Goal: Information Seeking & Learning: Learn about a topic

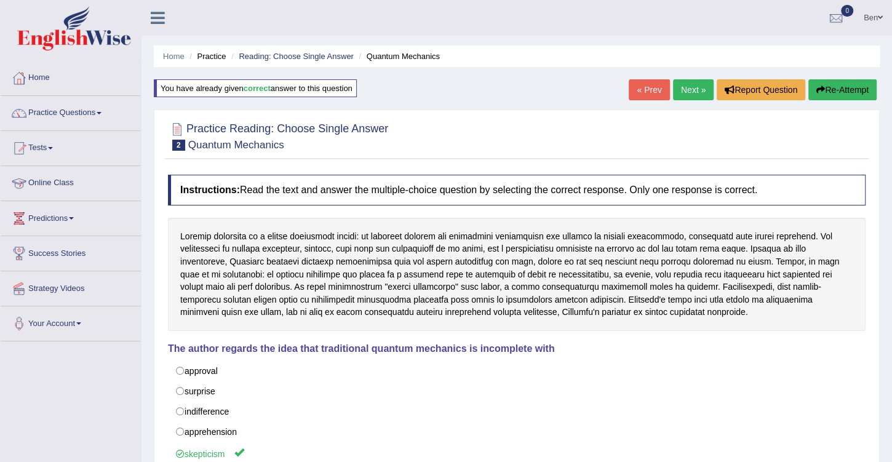
click at [58, 181] on link "Online Class" at bounding box center [71, 181] width 140 height 31
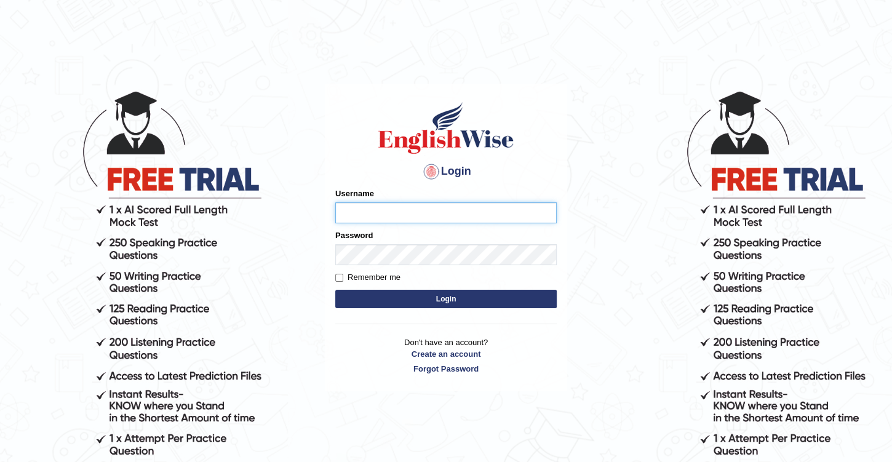
type input "Benali"
click at [445, 290] on button "Login" at bounding box center [445, 299] width 221 height 18
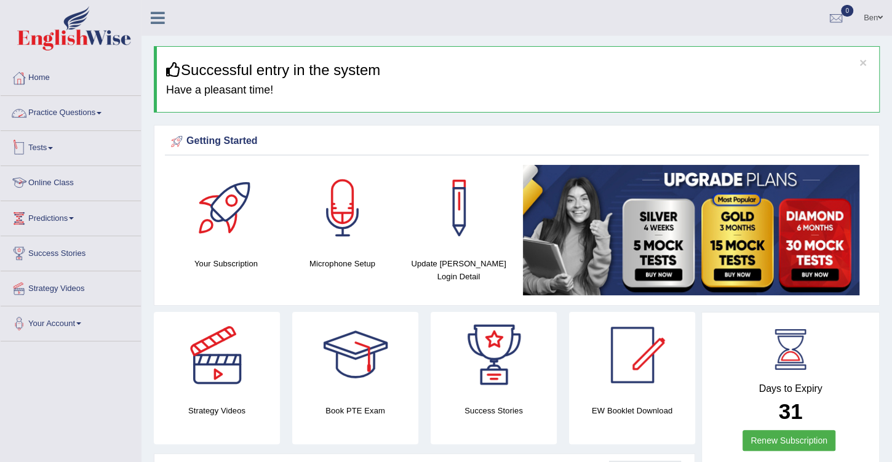
click at [64, 181] on link "Online Class" at bounding box center [71, 181] width 140 height 31
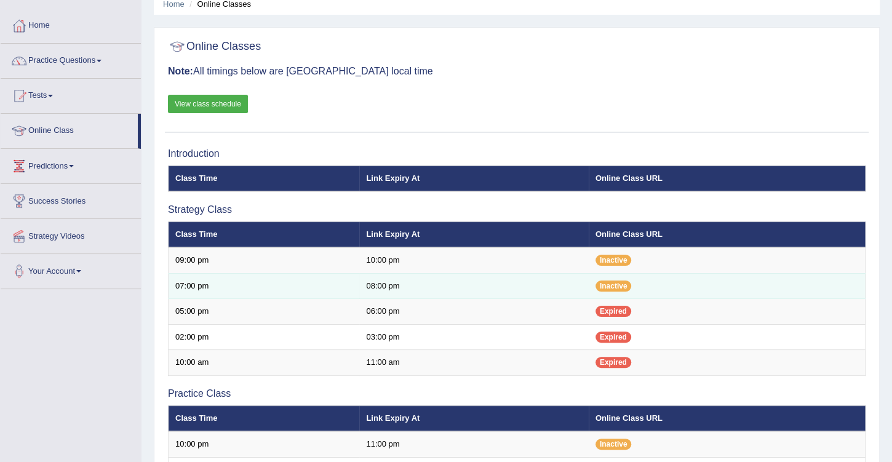
scroll to position [105, 0]
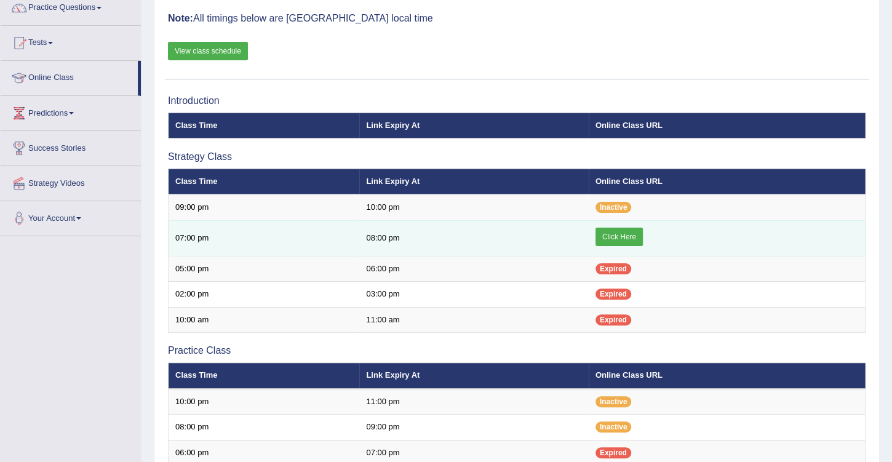
click at [627, 235] on link "Click Here" at bounding box center [618, 237] width 47 height 18
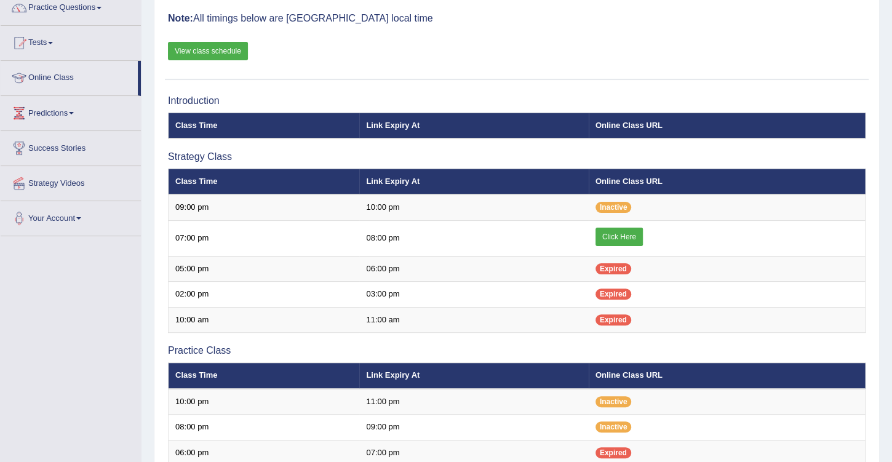
scroll to position [105, 0]
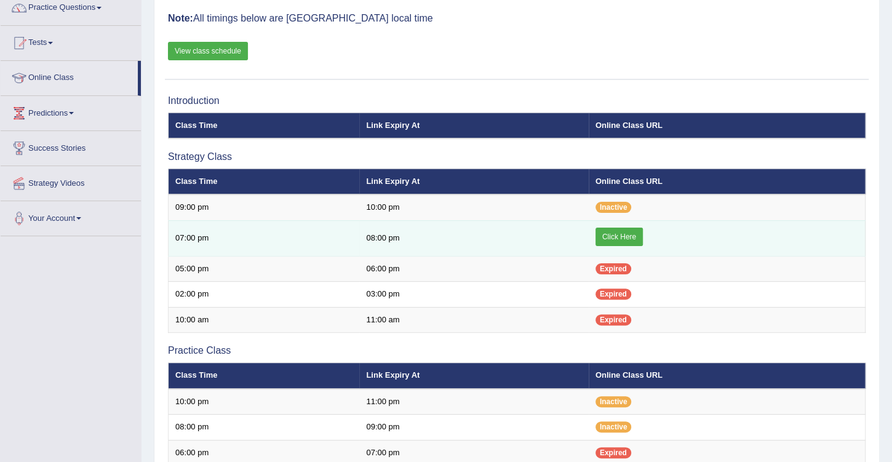
click at [622, 231] on link "Click Here" at bounding box center [618, 237] width 47 height 18
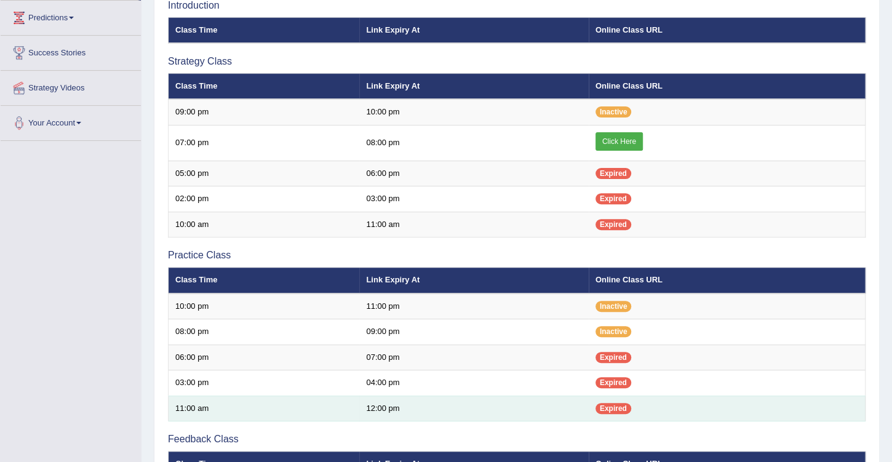
scroll to position [138, 0]
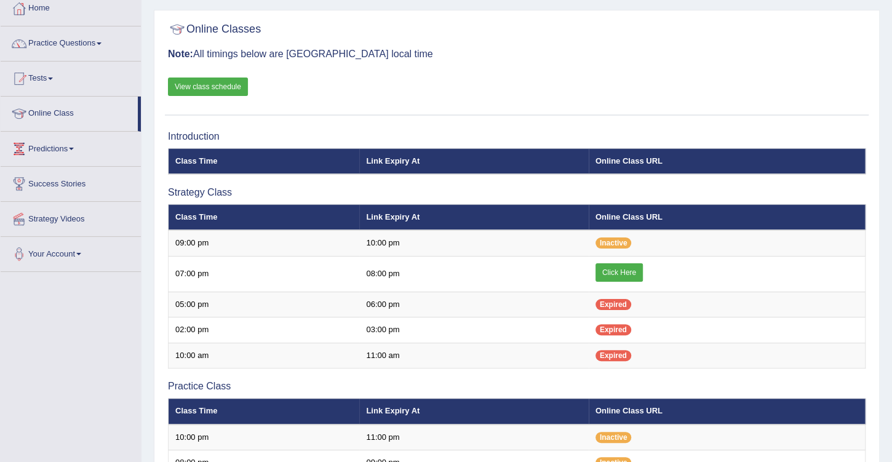
scroll to position [140, 0]
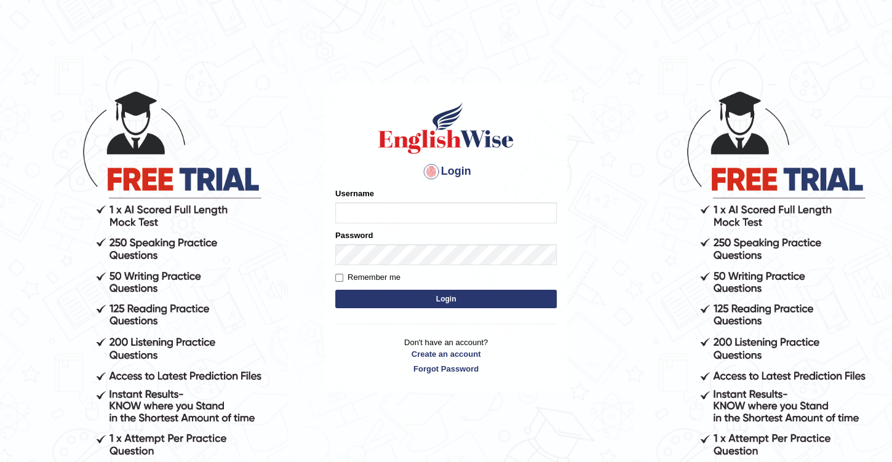
type input "Benali"
click at [443, 299] on button "Login" at bounding box center [445, 299] width 221 height 18
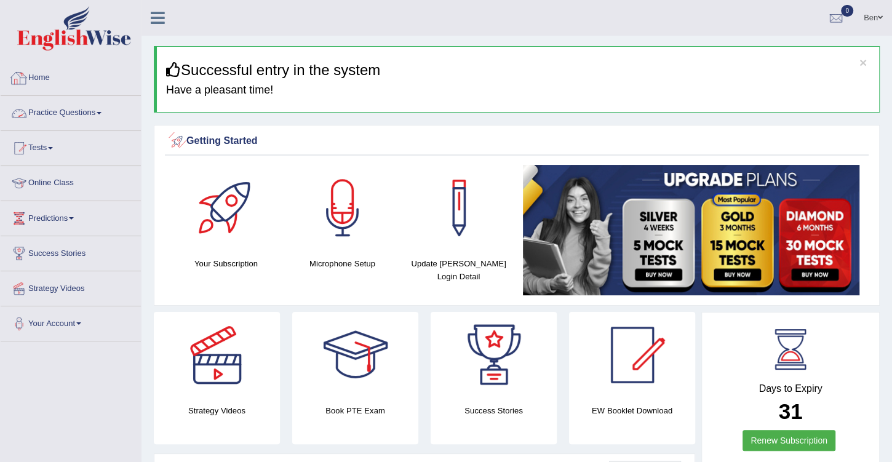
click at [93, 109] on link "Practice Questions" at bounding box center [71, 111] width 140 height 31
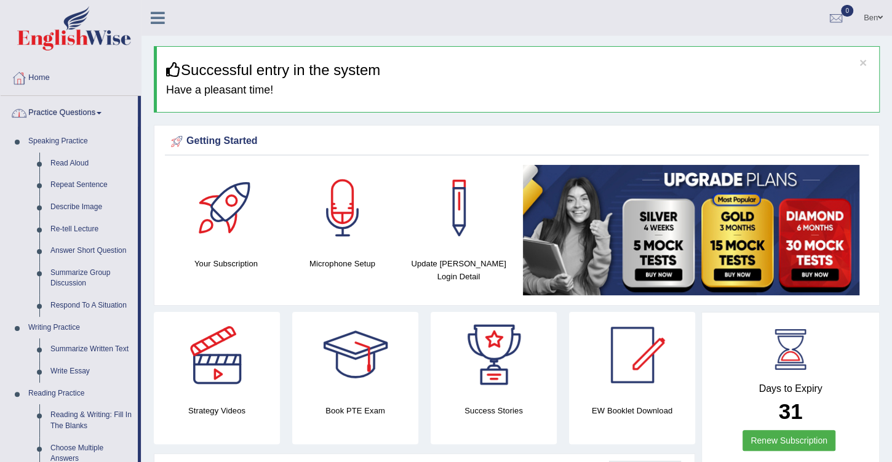
click at [93, 109] on link "Practice Questions" at bounding box center [69, 111] width 137 height 31
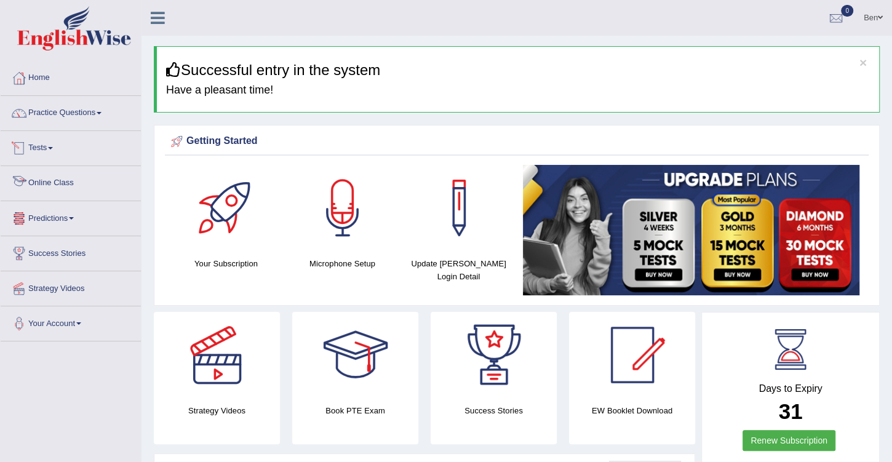
click at [63, 178] on link "Online Class" at bounding box center [71, 181] width 140 height 31
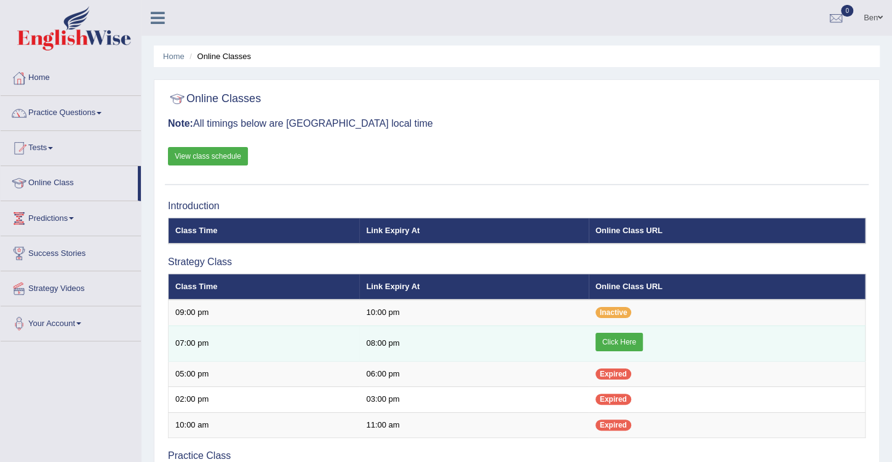
click at [625, 343] on link "Click Here" at bounding box center [618, 342] width 47 height 18
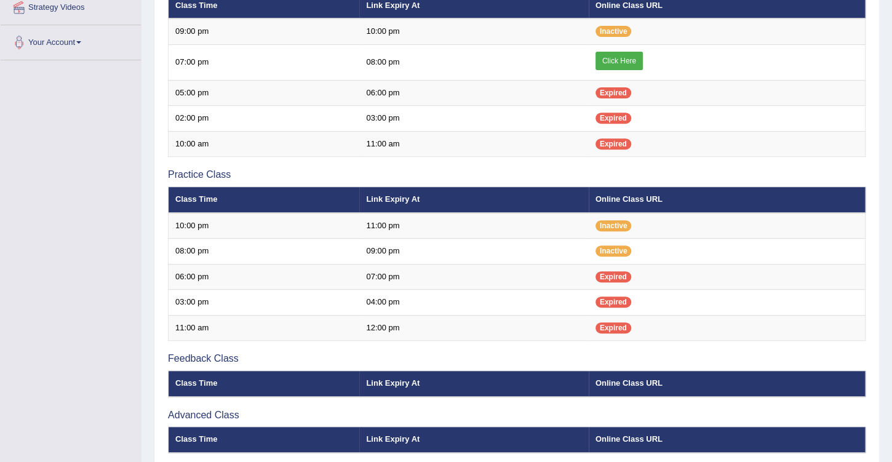
scroll to position [316, 0]
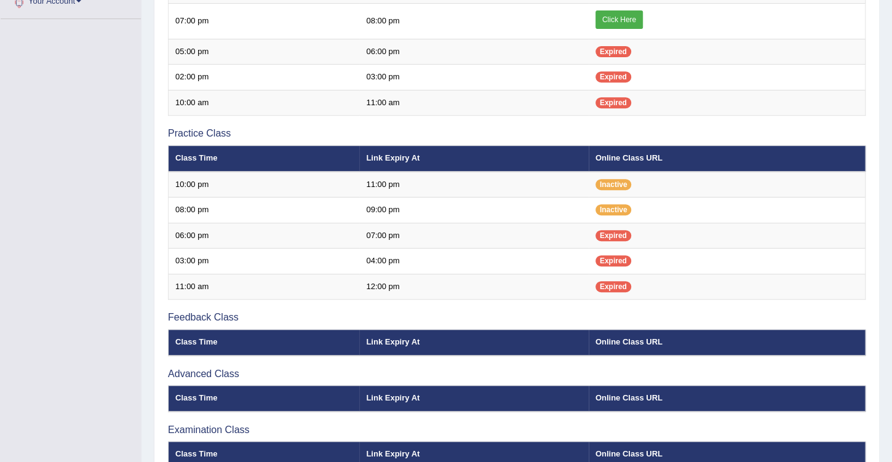
scroll to position [316, 0]
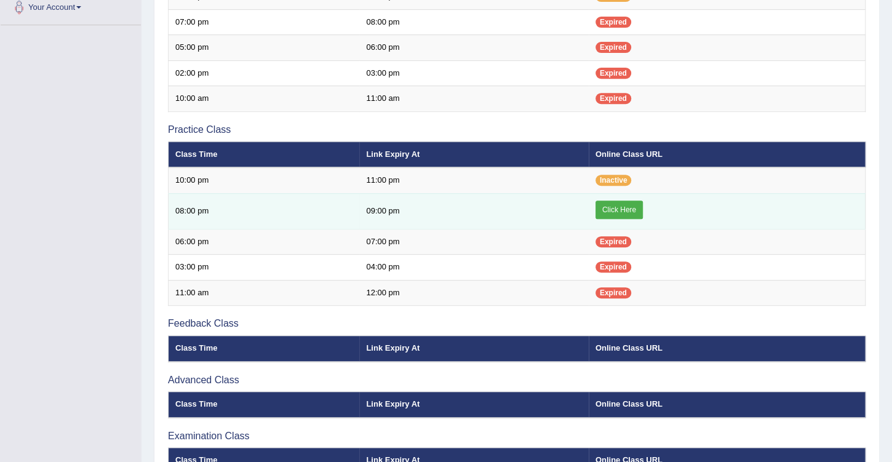
click at [630, 207] on link "Click Here" at bounding box center [618, 209] width 47 height 18
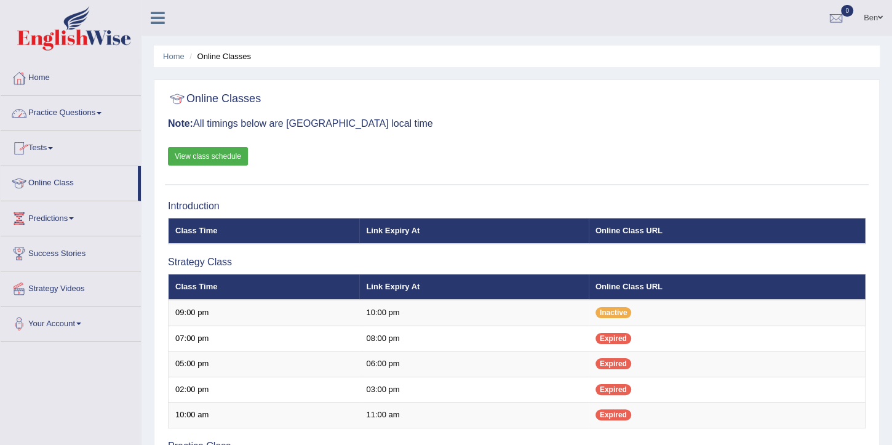
click at [101, 113] on span at bounding box center [99, 113] width 5 height 2
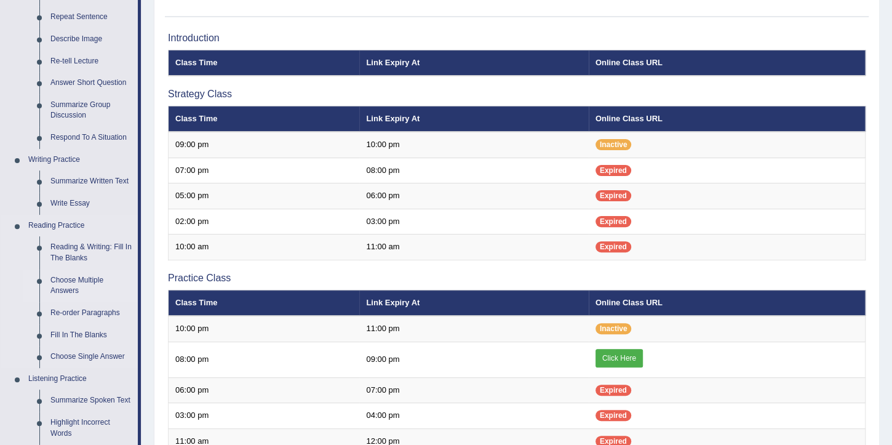
scroll to position [246, 0]
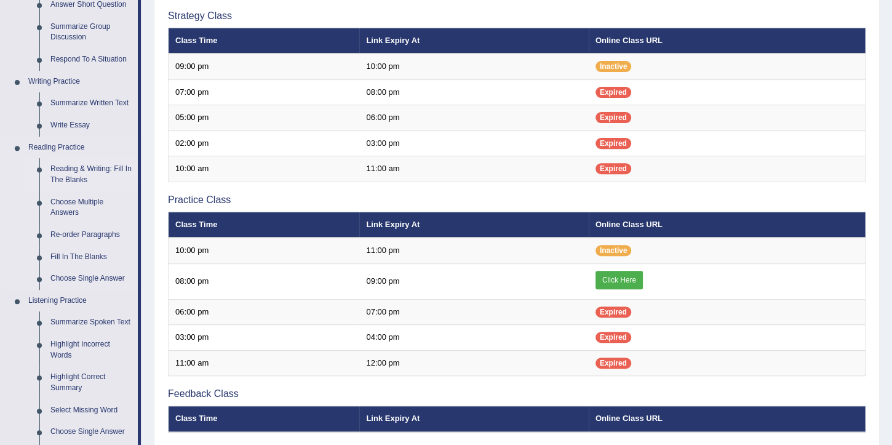
click at [85, 167] on link "Reading & Writing: Fill In The Blanks" at bounding box center [91, 174] width 93 height 33
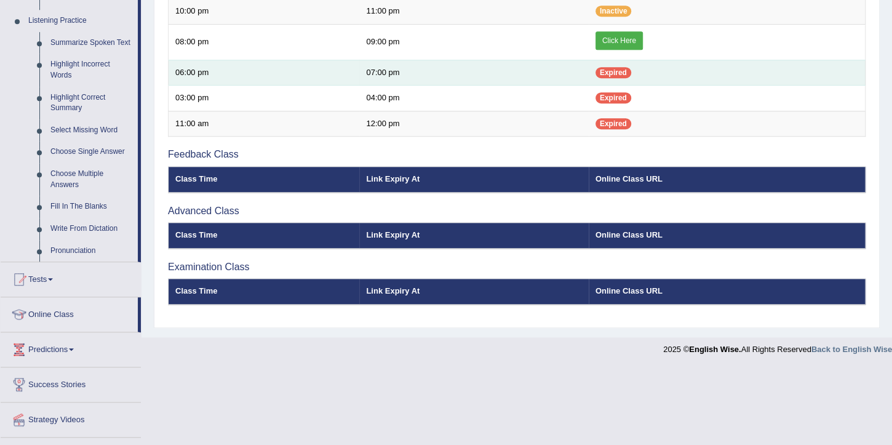
scroll to position [434, 0]
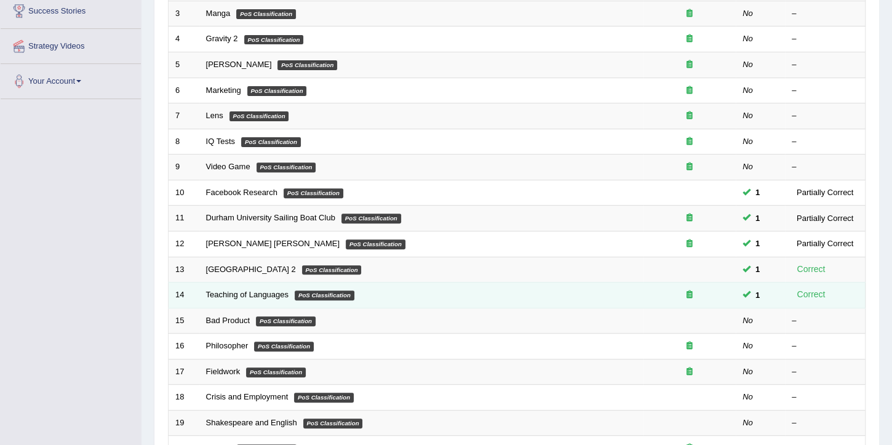
scroll to position [351, 0]
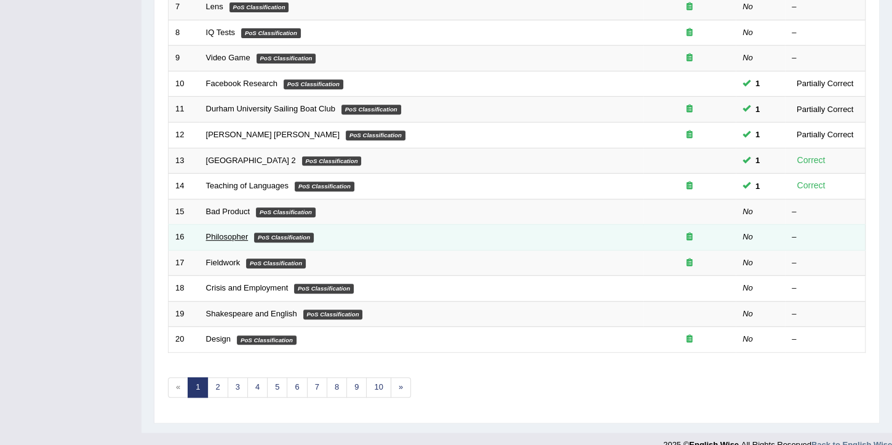
click at [225, 232] on link "Philosopher" at bounding box center [227, 236] width 42 height 9
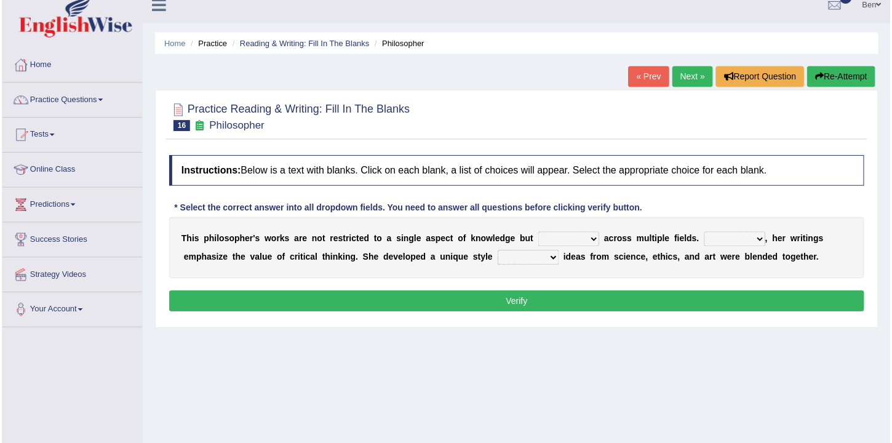
scroll to position [35, 0]
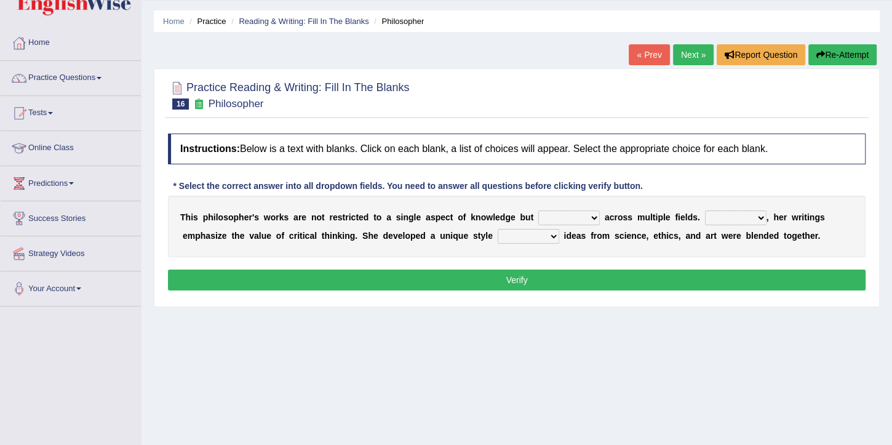
click at [571, 215] on select "constrain contain assemble extend" at bounding box center [568, 217] width 61 height 15
click at [632, 218] on b at bounding box center [634, 217] width 5 height 10
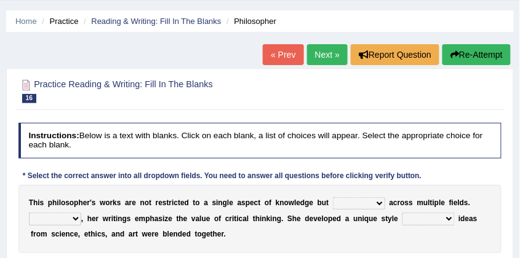
drag, startPoint x: 871, startPoint y: 0, endPoint x: 360, endPoint y: 84, distance: 517.8
click at [360, 84] on div at bounding box center [259, 90] width 483 height 32
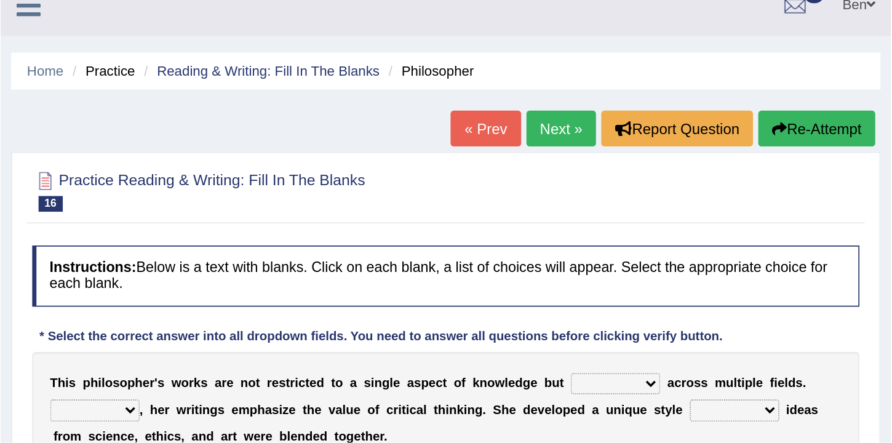
scroll to position [15, 0]
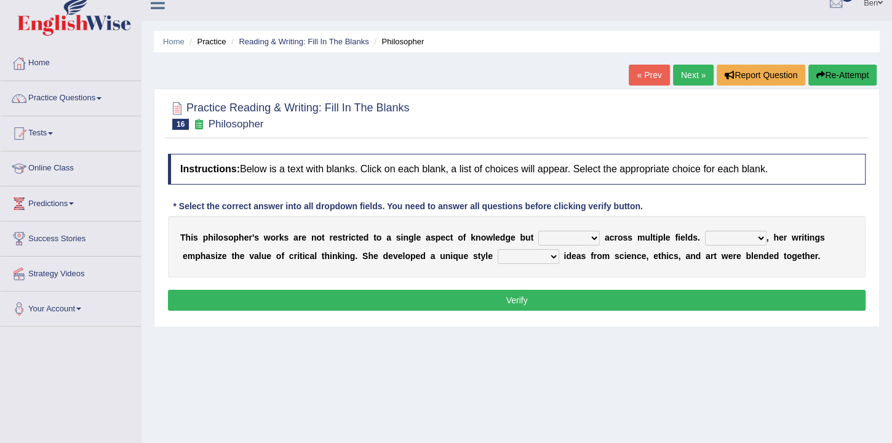
drag, startPoint x: 513, startPoint y: 1, endPoint x: 104, endPoint y: 97, distance: 420.2
click at [105, 95] on link "Practice Questions" at bounding box center [71, 96] width 140 height 31
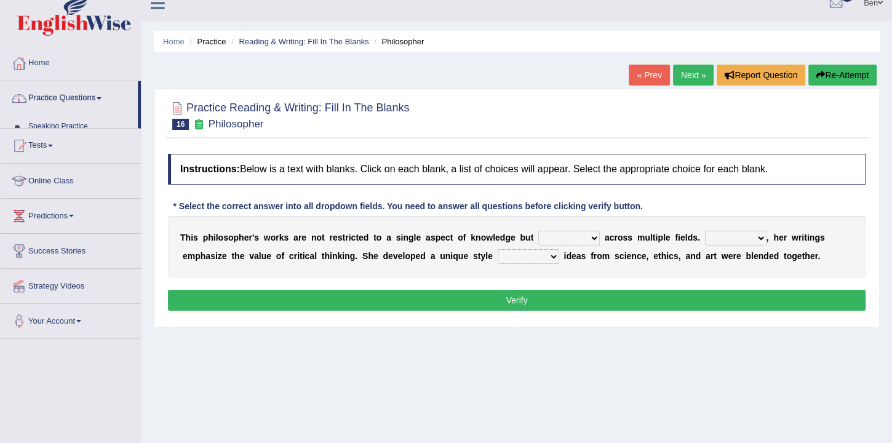
click at [101, 97] on span at bounding box center [99, 98] width 5 height 2
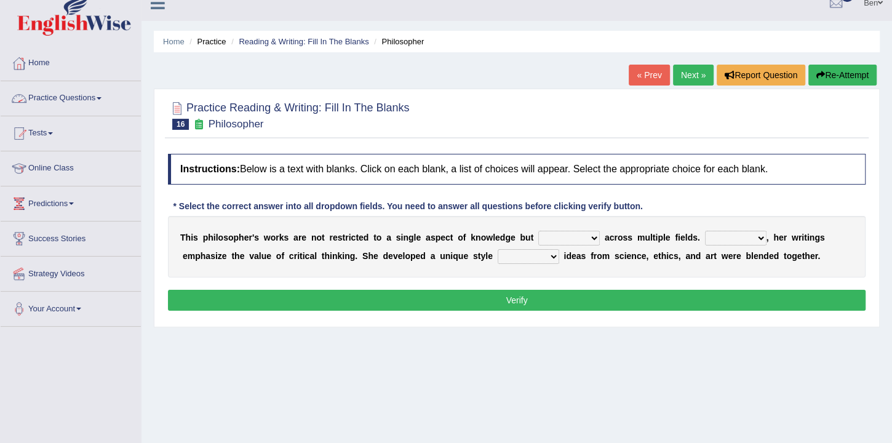
click at [97, 100] on link "Practice Questions" at bounding box center [71, 96] width 140 height 31
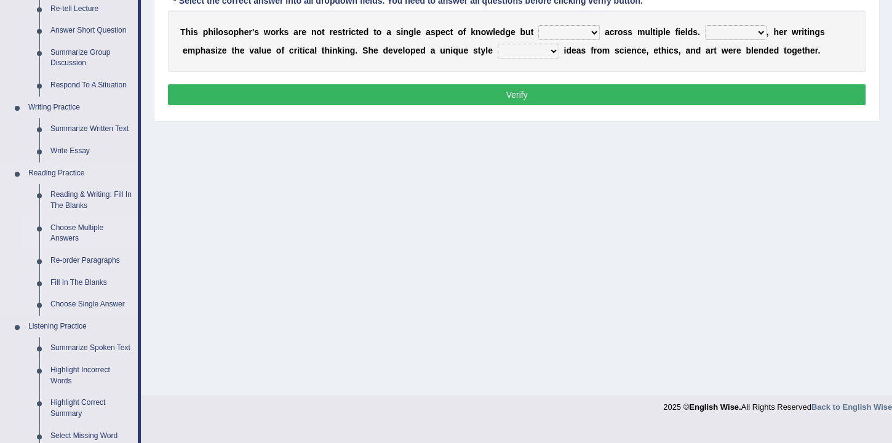
scroll to position [261, 0]
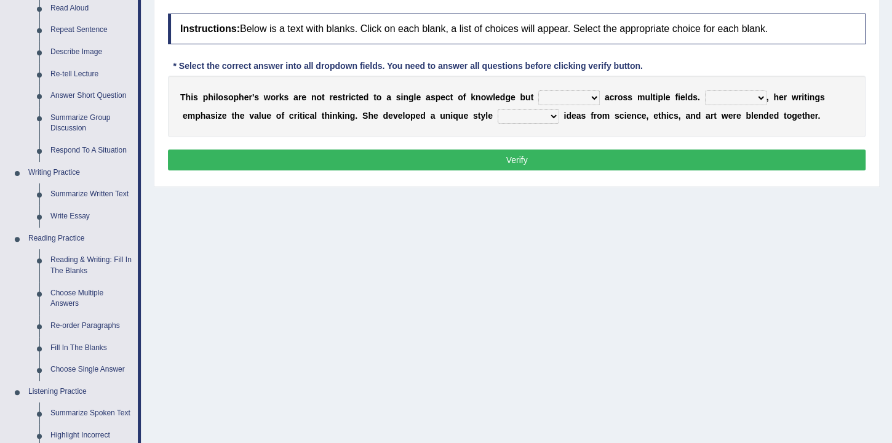
click at [470, 218] on div "Home Practice Reading & Writing: Fill In The Blanks Philosopher « Prev Next » R…" at bounding box center [516, 152] width 750 height 615
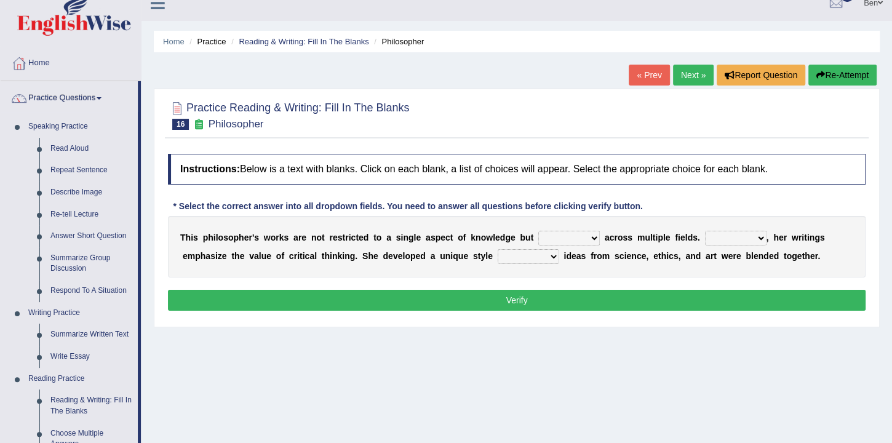
scroll to position [50, 0]
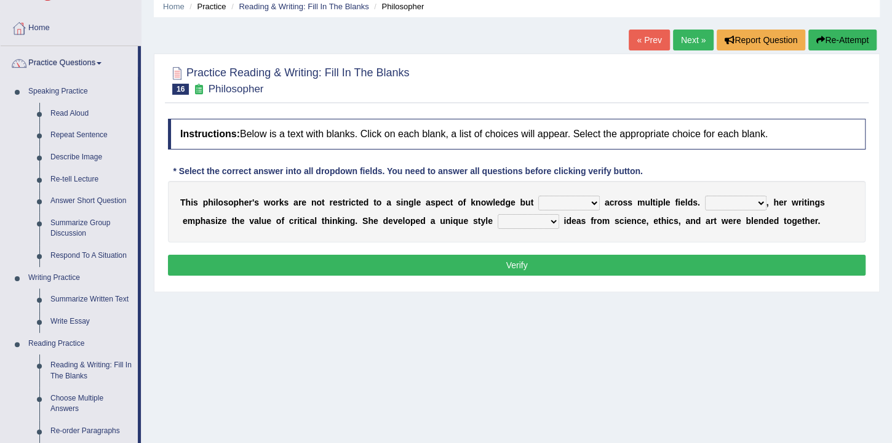
click at [691, 37] on link "Next »" at bounding box center [693, 40] width 41 height 21
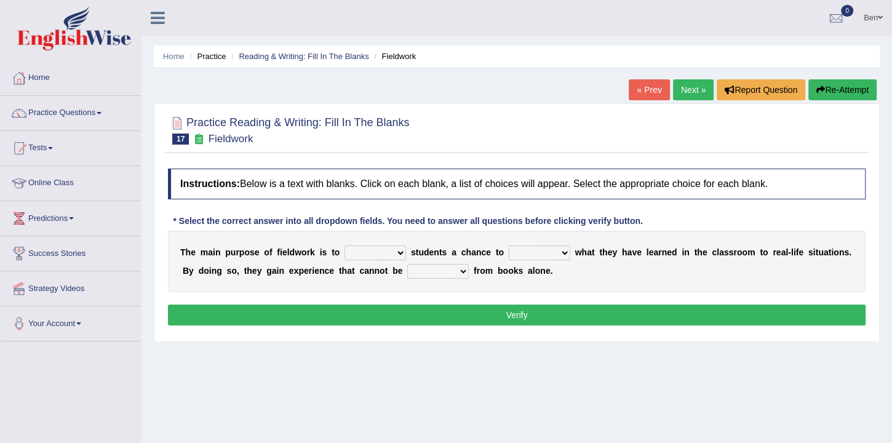
click at [695, 91] on link "Next »" at bounding box center [693, 89] width 41 height 21
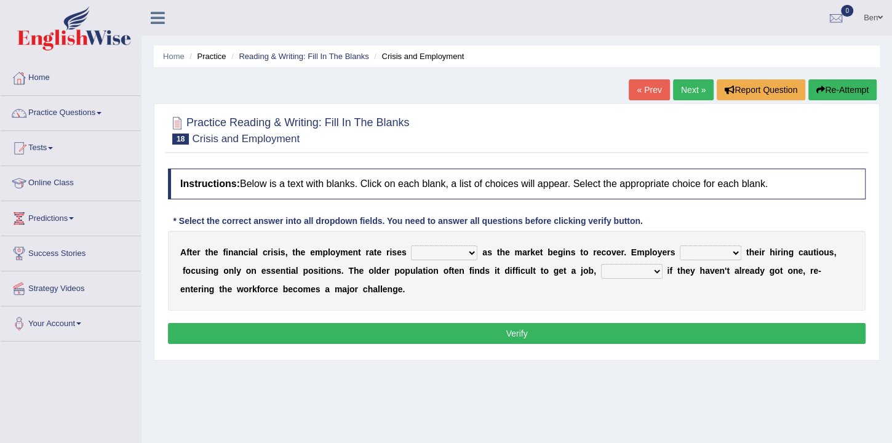
click at [695, 91] on link "Next »" at bounding box center [693, 89] width 41 height 21
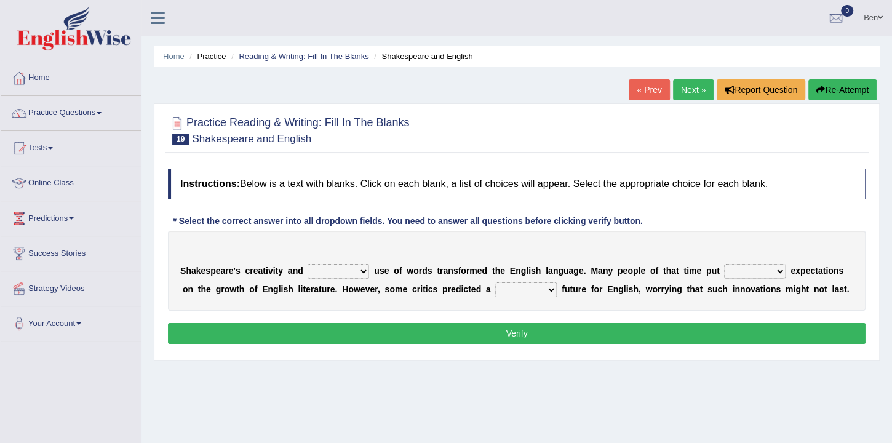
click at [695, 91] on link "Next »" at bounding box center [693, 89] width 41 height 21
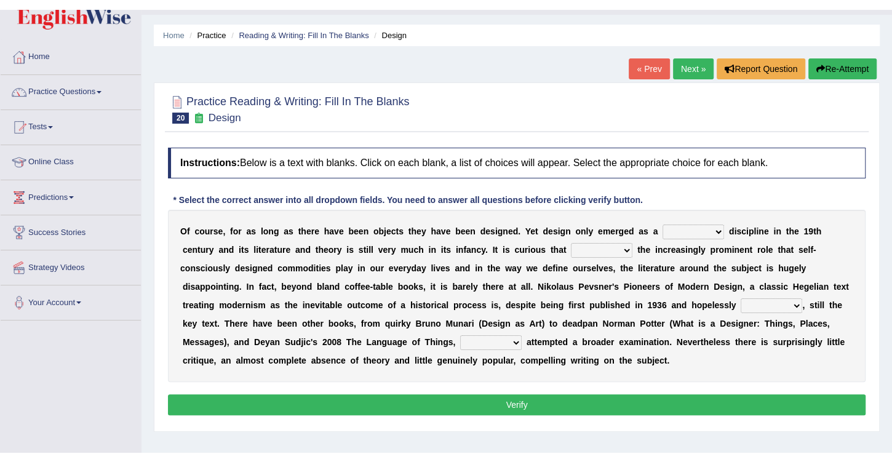
scroll to position [70, 0]
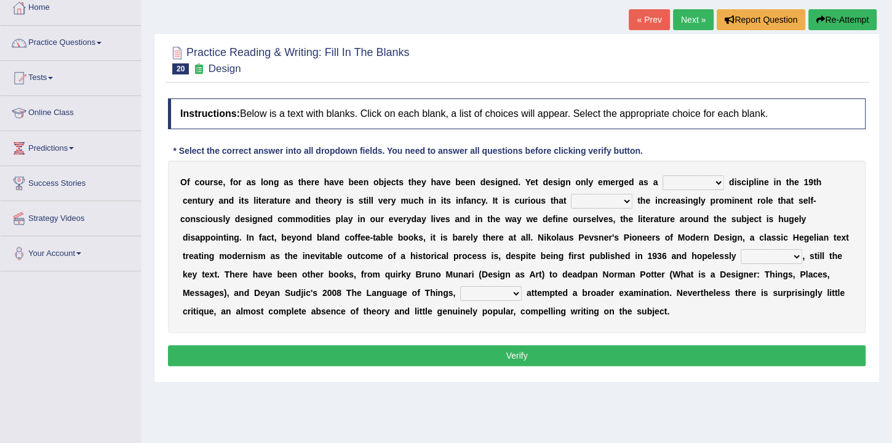
click at [676, 183] on select "bilateral ubiquitous foremost dedicated" at bounding box center [692, 182] width 61 height 15
click at [191, 214] on b "o" at bounding box center [188, 219] width 6 height 10
click at [689, 183] on select "bilateral ubiquitous foremost dedicated" at bounding box center [692, 182] width 61 height 15
click at [719, 210] on div "O f c o u r s e , f o r a s l o n g a s t h e r e h a v e b e e n o b j e c t s…" at bounding box center [516, 246] width 697 height 172
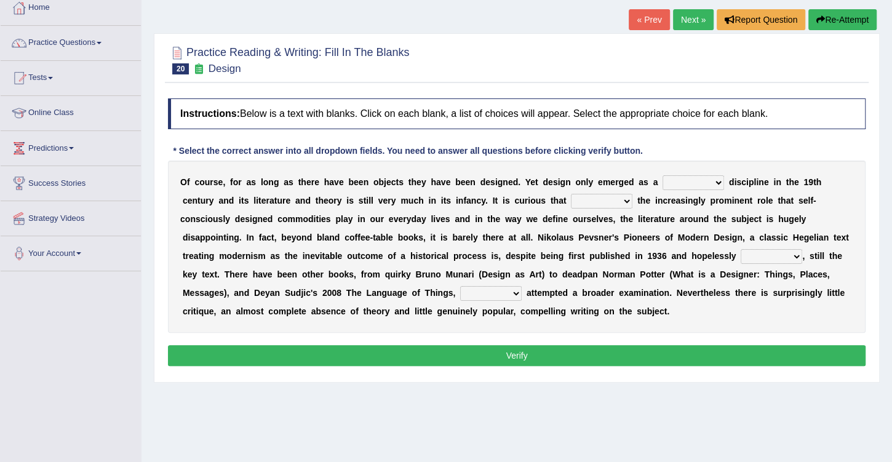
click at [662, 182] on select "bilateral ubiquitous foremost dedicated" at bounding box center [692, 182] width 61 height 15
click at [707, 190] on div "O f c o u r s e , f o r a s l o n g a s t h e r e h a v e b e e n o b j e c t s…" at bounding box center [516, 246] width 697 height 172
click at [675, 181] on select "bilateral ubiquitous foremost dedicated" at bounding box center [692, 182] width 61 height 15
